Goal: Find specific page/section

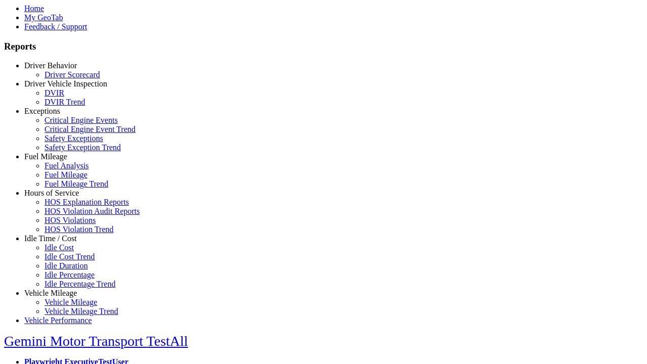
click at [58, 197] on link "Hours of Service" at bounding box center [51, 193] width 55 height 9
click at [66, 206] on link "HOS Explanation Reports" at bounding box center [86, 202] width 84 height 9
